Goal: Task Accomplishment & Management: Manage account settings

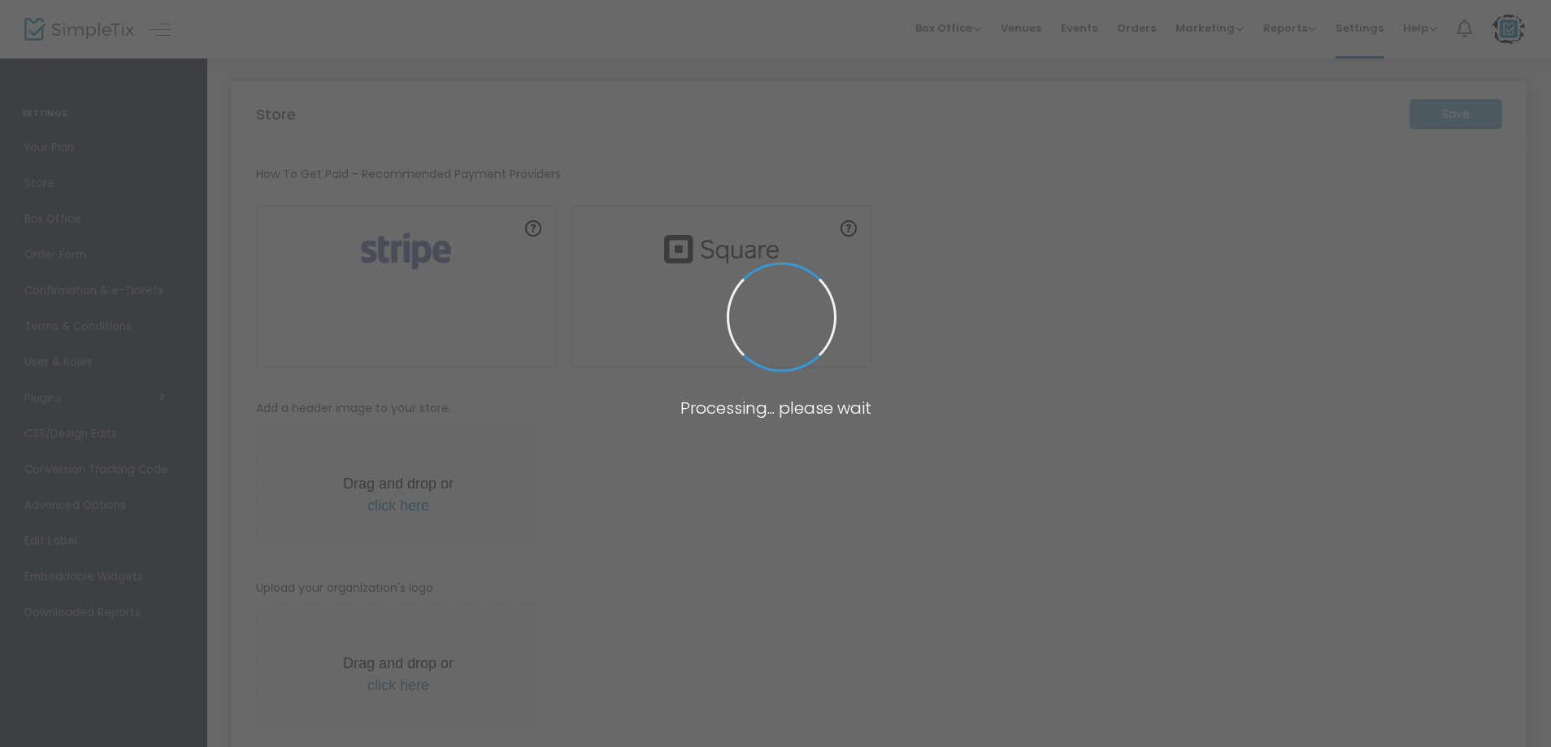
type input "[URL]"
radio input "false"
radio input "true"
type input "johntest3"
type input "656466"
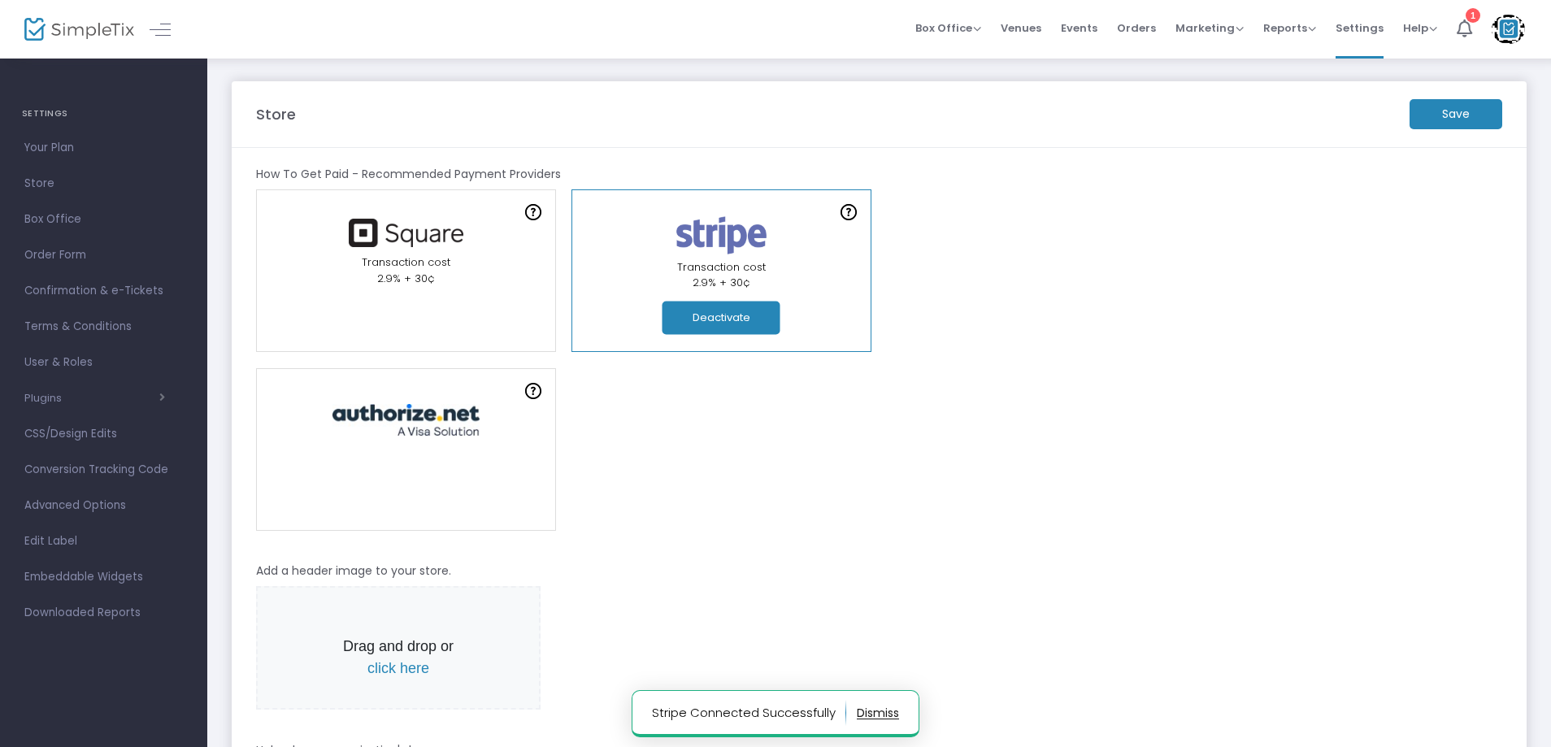
click at [876, 710] on button "button" at bounding box center [878, 713] width 42 height 26
